Goal: Information Seeking & Learning: Learn about a topic

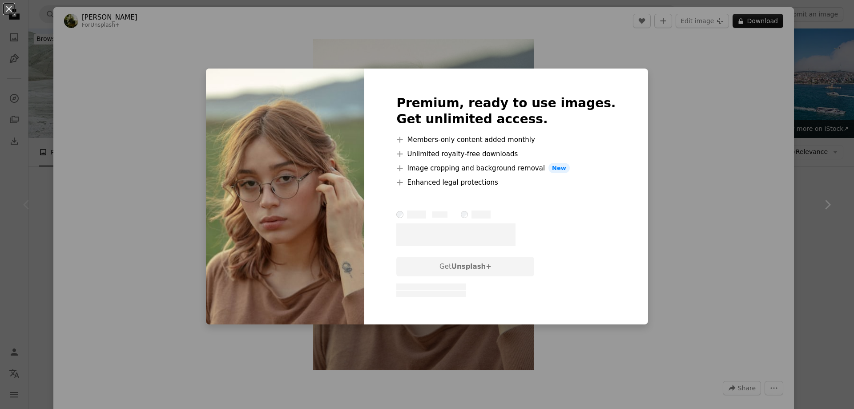
scroll to position [178, 0]
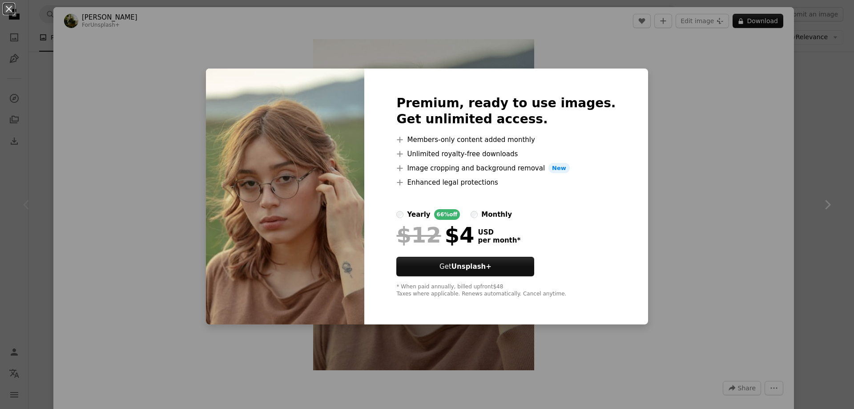
click at [287, 114] on img at bounding box center [285, 197] width 158 height 256
click at [545, 45] on div "An X shape Premium, ready to use images. Get unlimited access. A plus sign Memb…" at bounding box center [427, 204] width 854 height 409
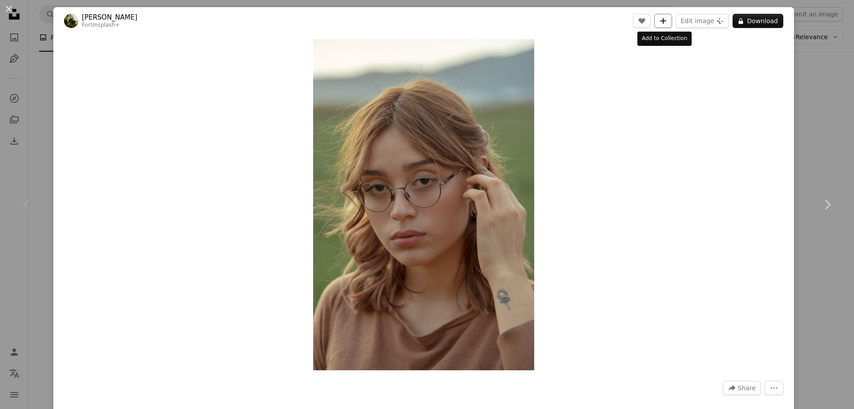
click at [660, 20] on icon "A plus sign" at bounding box center [663, 20] width 7 height 7
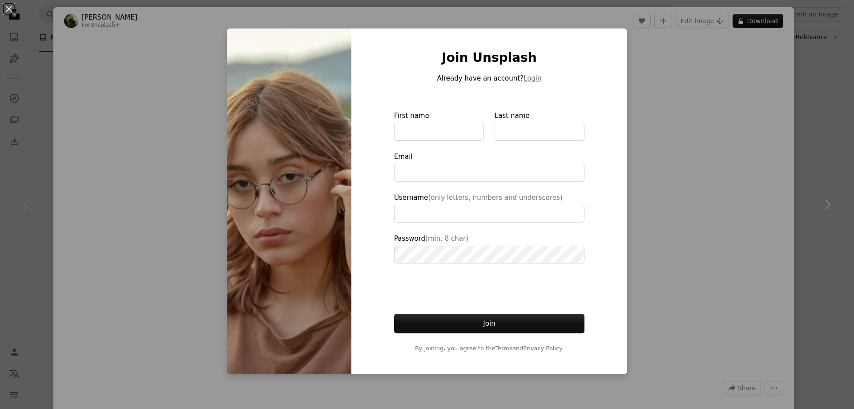
click at [243, 178] on img at bounding box center [289, 201] width 125 height 346
click at [174, 156] on div "An X shape Join Unsplash Already have an account? Login First name Last name Em…" at bounding box center [427, 204] width 854 height 409
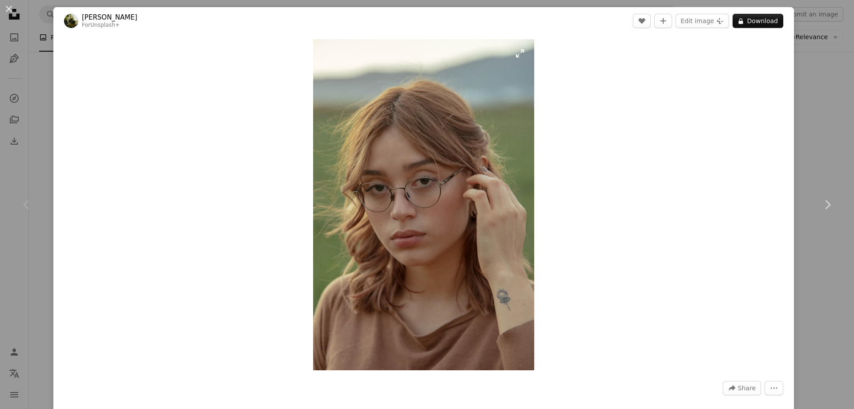
click at [519, 50] on img "Zoom in on this image" at bounding box center [423, 204] width 221 height 331
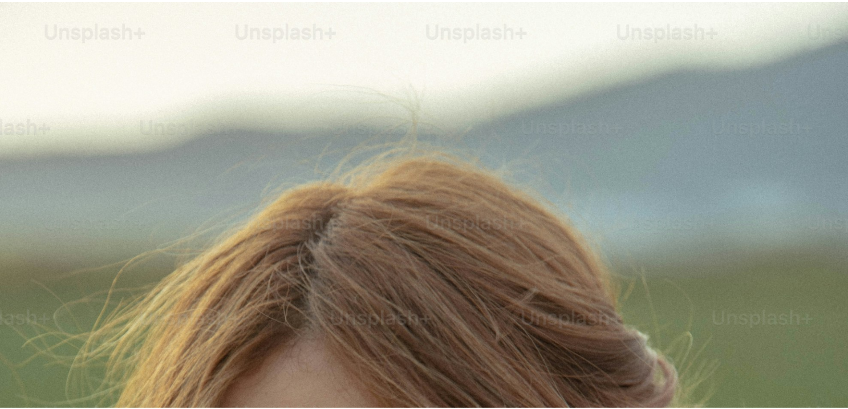
scroll to position [426, 0]
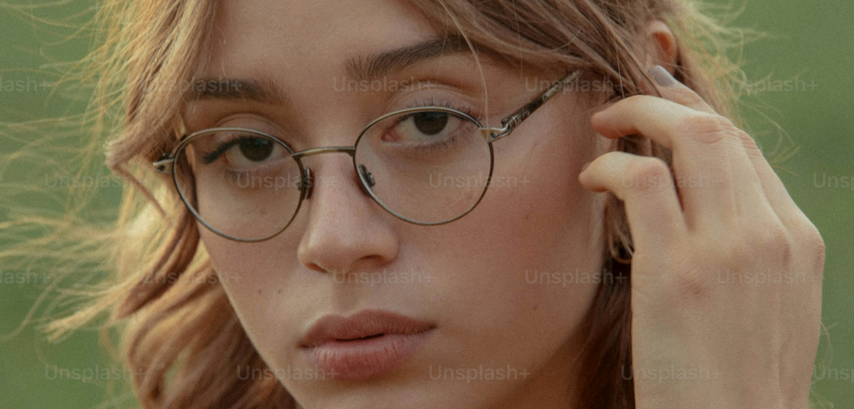
drag, startPoint x: 468, startPoint y: 95, endPoint x: 436, endPoint y: 104, distance: 32.3
click at [436, 104] on img "Zoom out on this image" at bounding box center [427, 213] width 855 height 1281
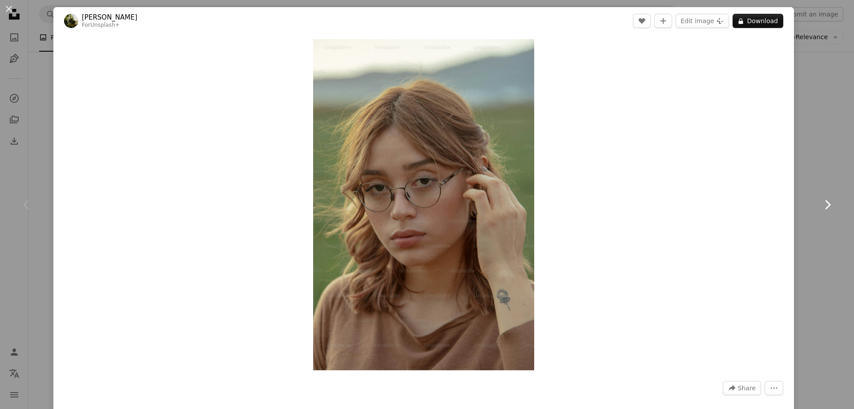
click at [811, 163] on link "Chevron right" at bounding box center [827, 204] width 53 height 85
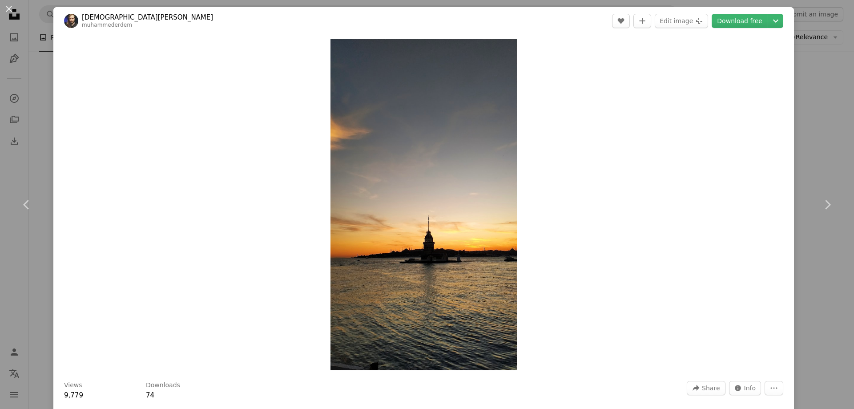
click at [39, 20] on div "An X shape Chevron left Chevron right [PERSON_NAME] A heart A plus sign Edit im…" at bounding box center [427, 204] width 854 height 409
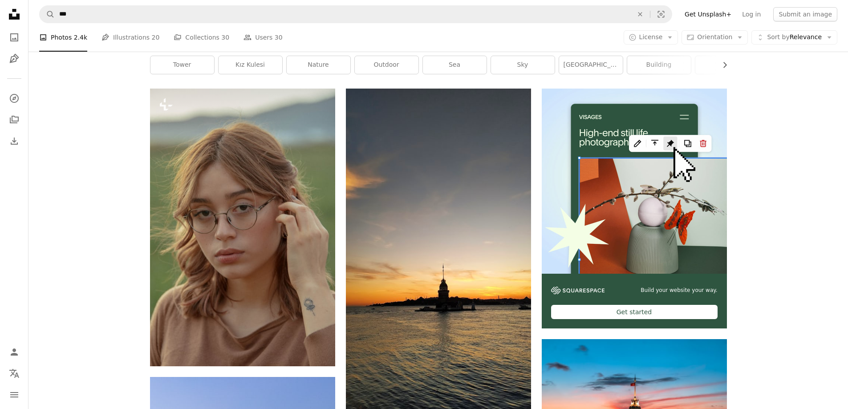
scroll to position [133, 0]
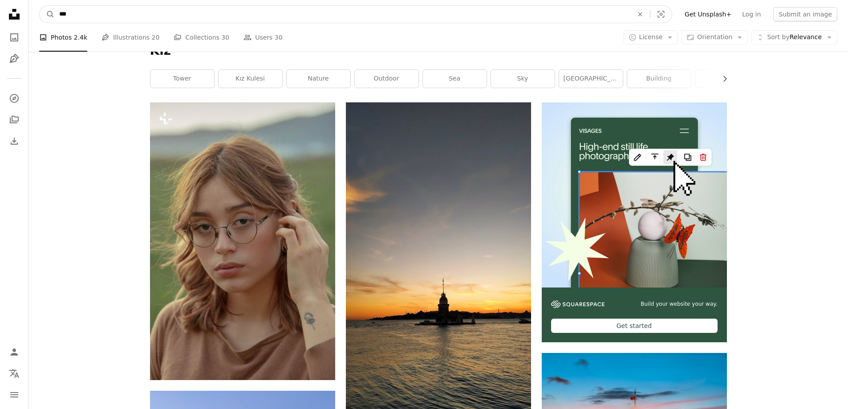
click at [128, 12] on input "***" at bounding box center [342, 14] width 575 height 17
type input "*********"
click button "A magnifying glass" at bounding box center [47, 14] width 15 height 17
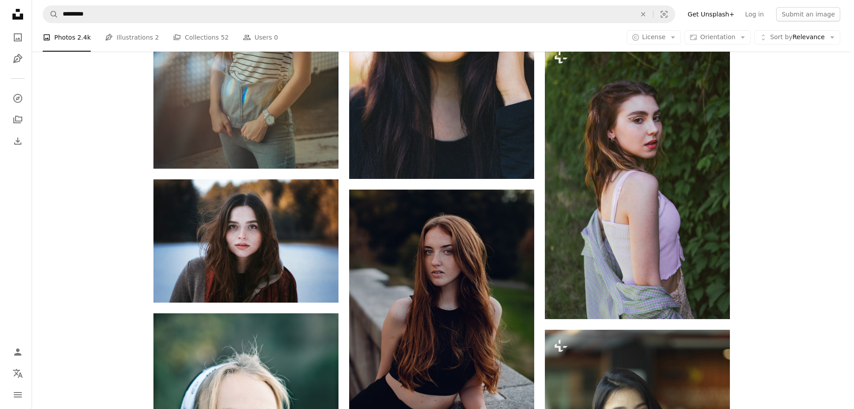
scroll to position [1201, 0]
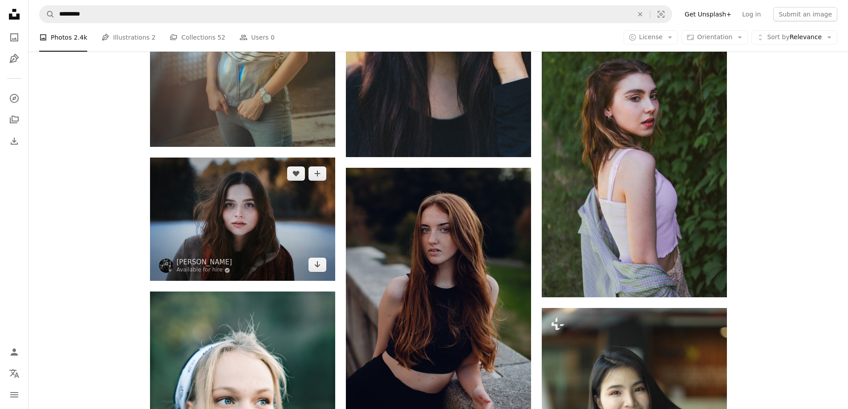
click at [214, 215] on img at bounding box center [242, 218] width 185 height 123
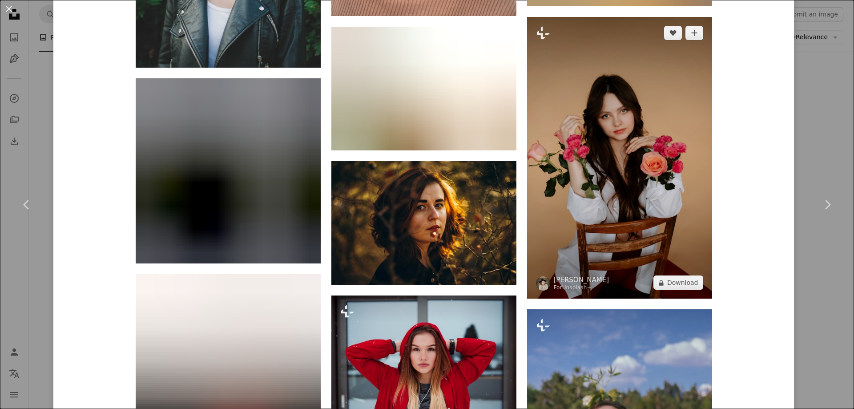
scroll to position [2936, 0]
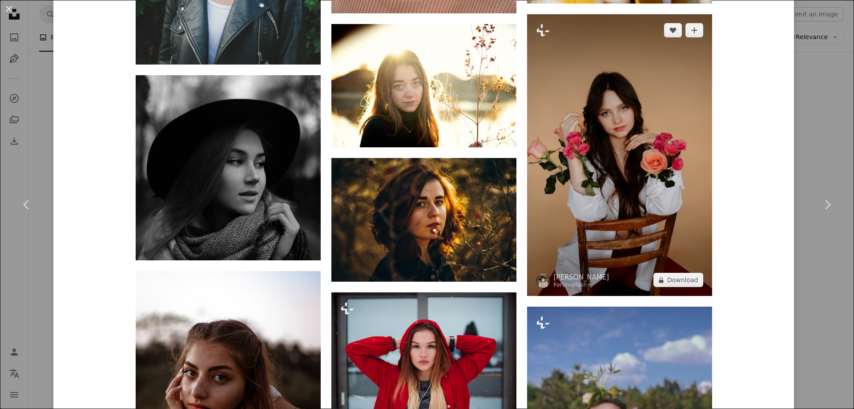
click at [613, 188] on img at bounding box center [619, 155] width 185 height 282
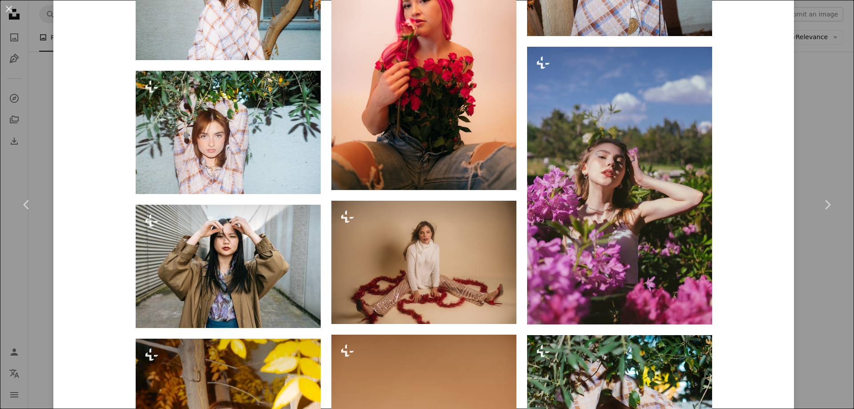
scroll to position [2491, 0]
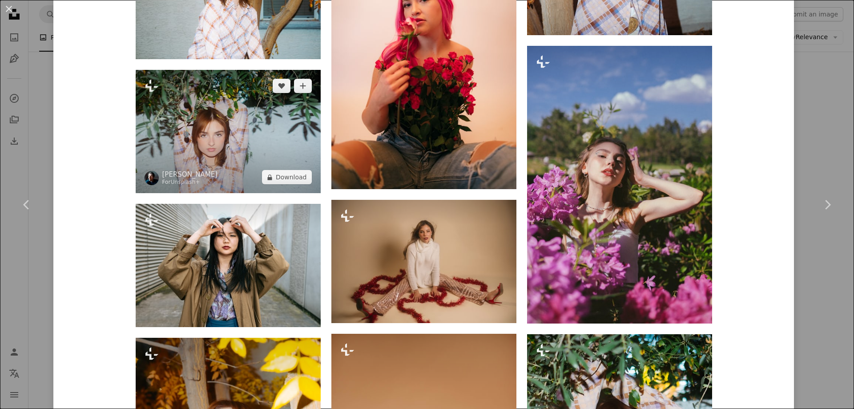
click at [284, 140] on img at bounding box center [228, 131] width 185 height 123
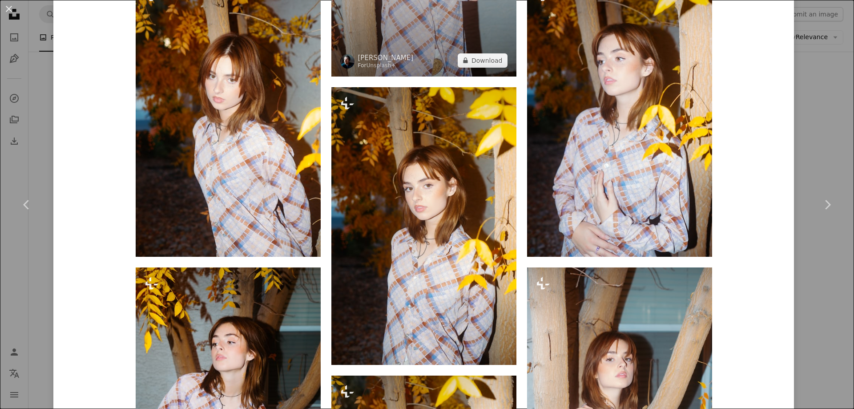
scroll to position [1445, 0]
